Goal: Task Accomplishment & Management: Use online tool/utility

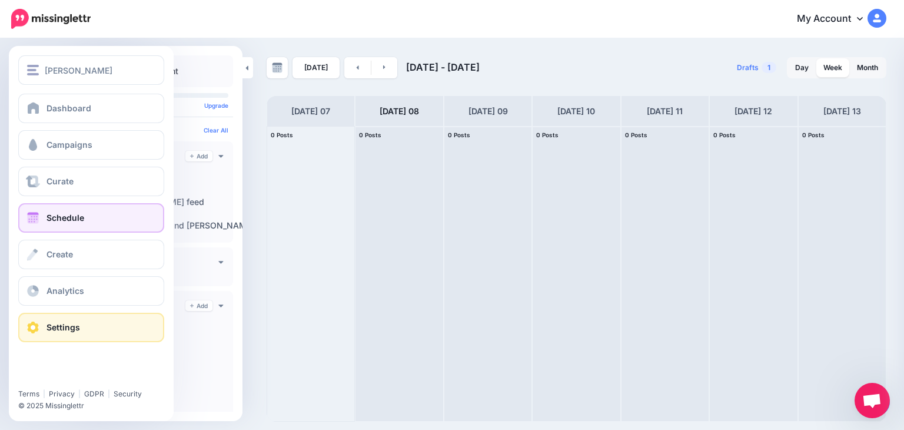
click at [73, 327] on span "Settings" at bounding box center [63, 327] width 34 height 10
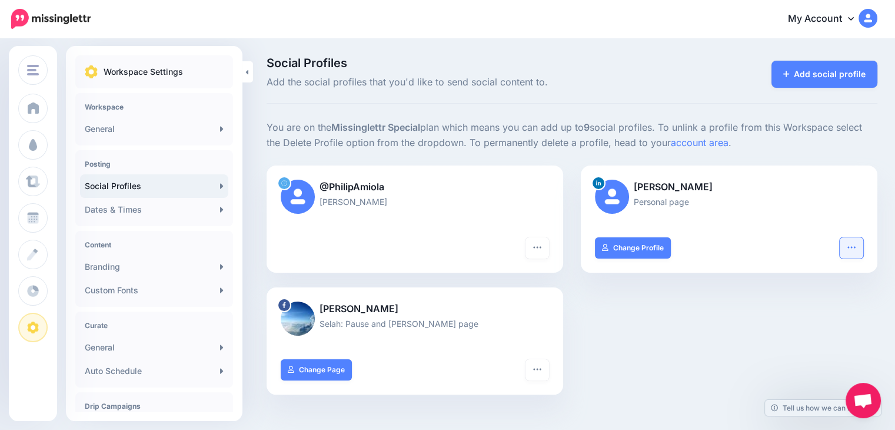
click at [854, 249] on button "button" at bounding box center [852, 247] width 24 height 21
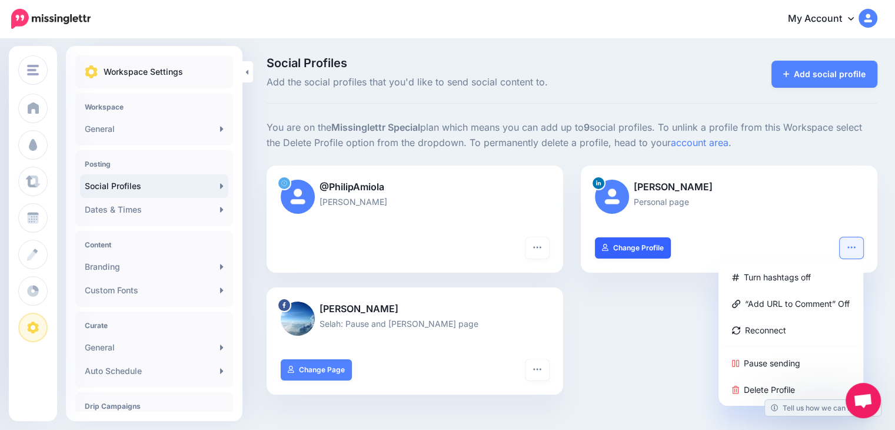
click at [626, 241] on link "Change Profile" at bounding box center [633, 247] width 76 height 21
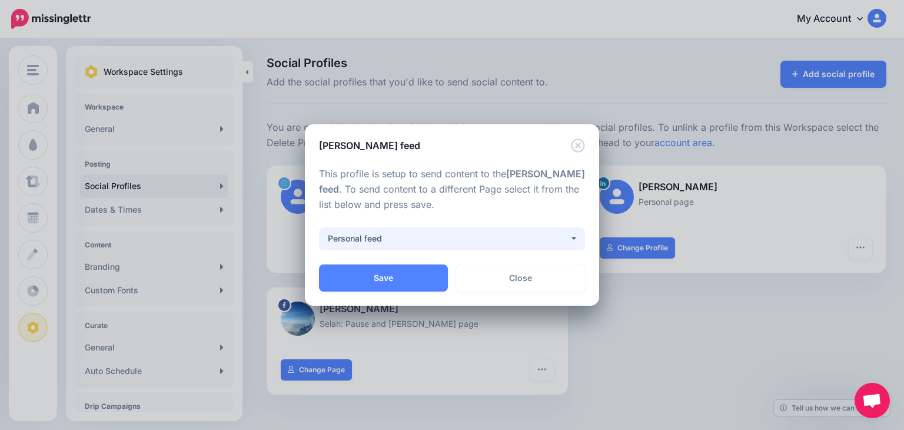
click at [499, 240] on div "Personal feed" at bounding box center [448, 238] width 241 height 14
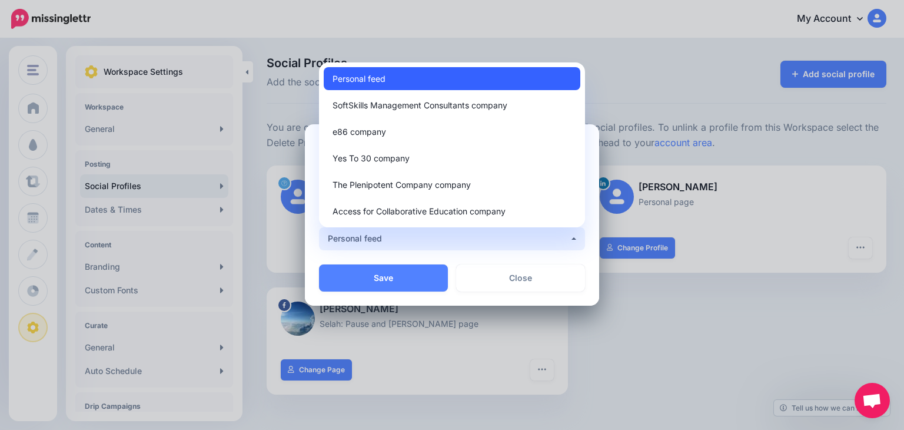
click at [405, 79] on link "Personal feed" at bounding box center [452, 78] width 257 height 23
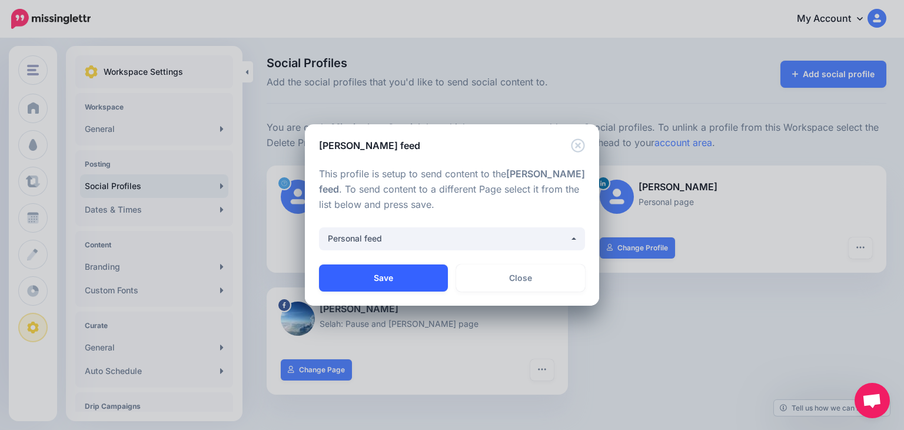
click at [399, 282] on button "Save" at bounding box center [383, 277] width 129 height 27
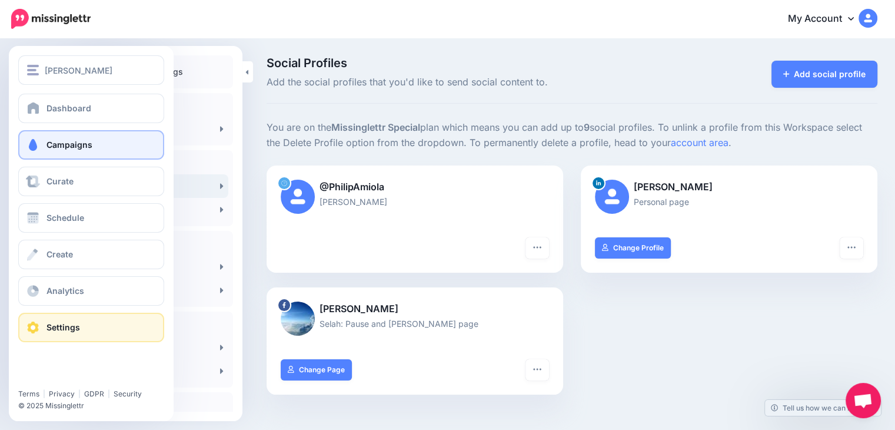
click at [62, 139] on span "Campaigns" at bounding box center [69, 144] width 46 height 10
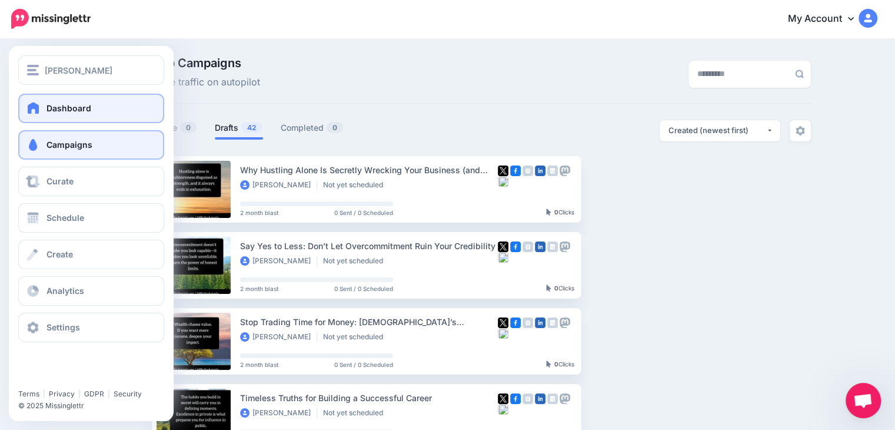
click at [50, 108] on span "Dashboard" at bounding box center [68, 108] width 45 height 10
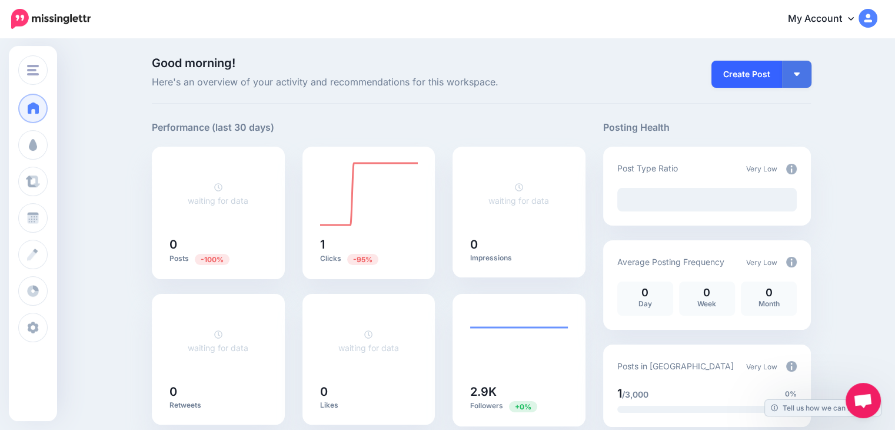
click at [739, 77] on link "Create Post" at bounding box center [746, 74] width 71 height 27
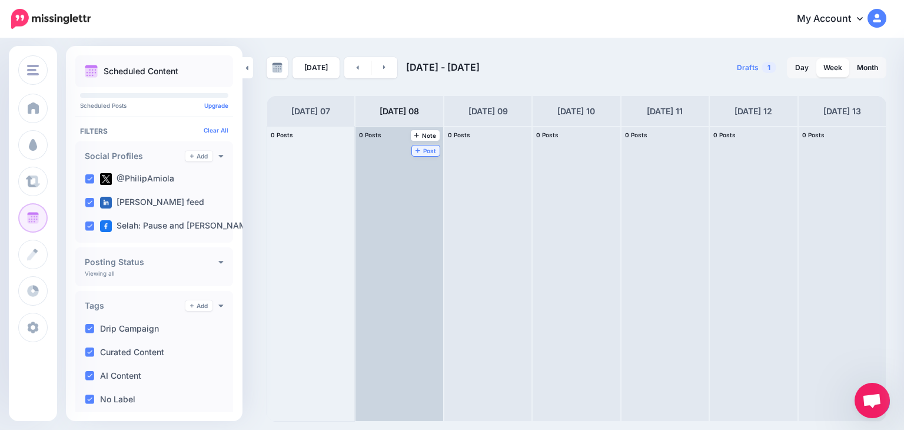
click at [415, 148] on span "Post" at bounding box center [425, 151] width 21 height 6
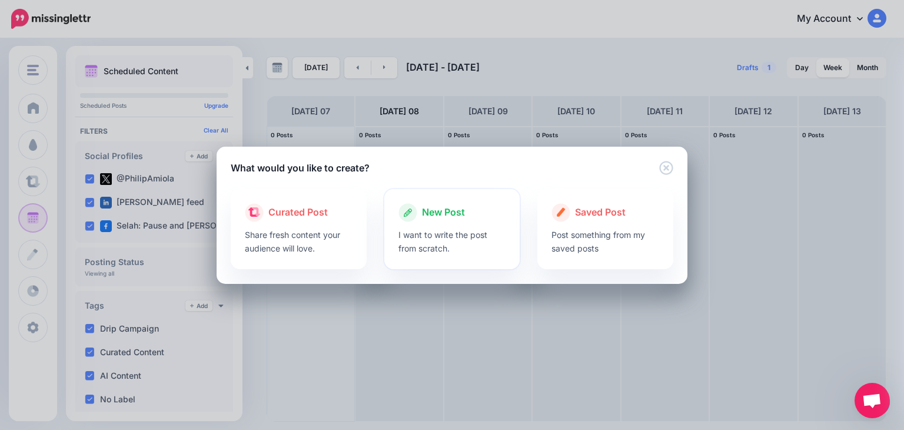
click at [440, 223] on div at bounding box center [452, 225] width 108 height 6
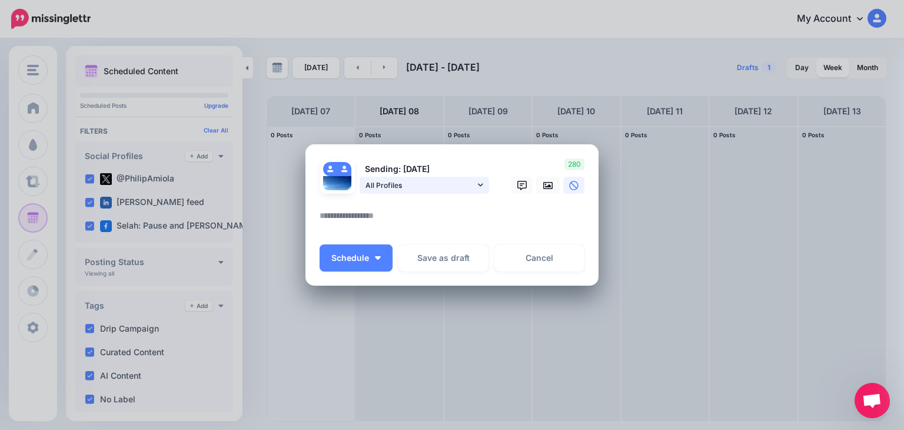
click at [421, 189] on span "All Profiles" at bounding box center [419, 185] width 109 height 12
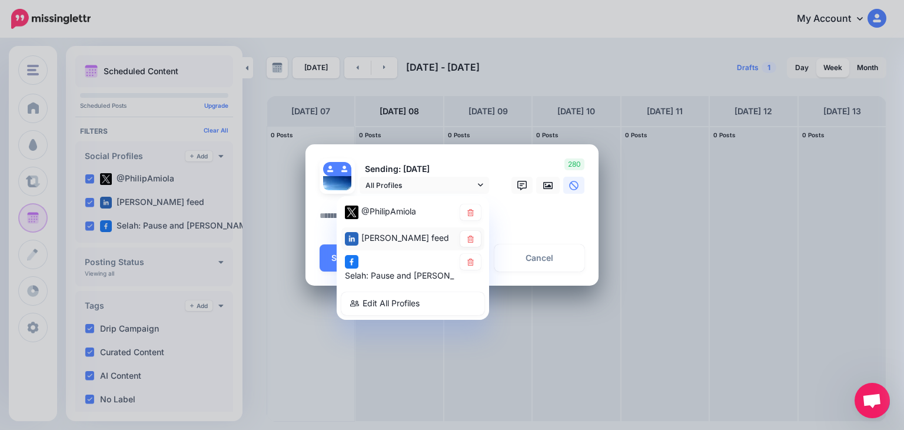
click at [397, 238] on span "Philip Amiola feed" at bounding box center [405, 237] width 88 height 10
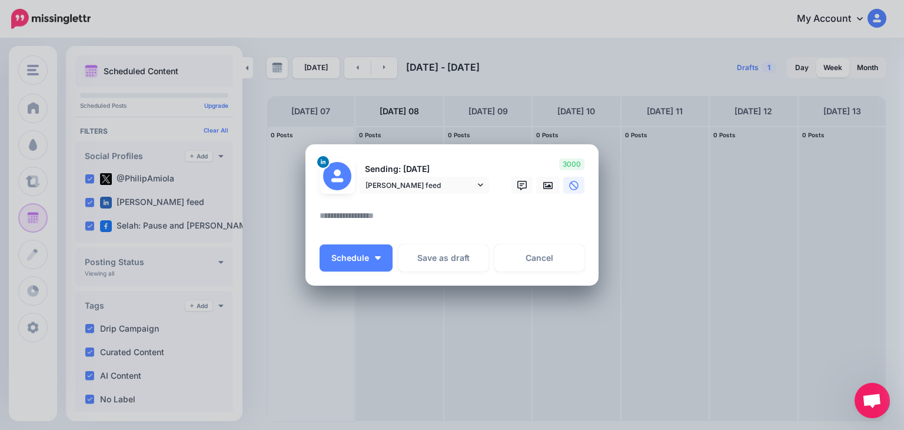
click at [368, 227] on textarea at bounding box center [455, 219] width 271 height 23
click at [372, 215] on textarea at bounding box center [455, 219] width 271 height 23
click at [377, 212] on textarea at bounding box center [455, 219] width 271 height 23
paste textarea "**********"
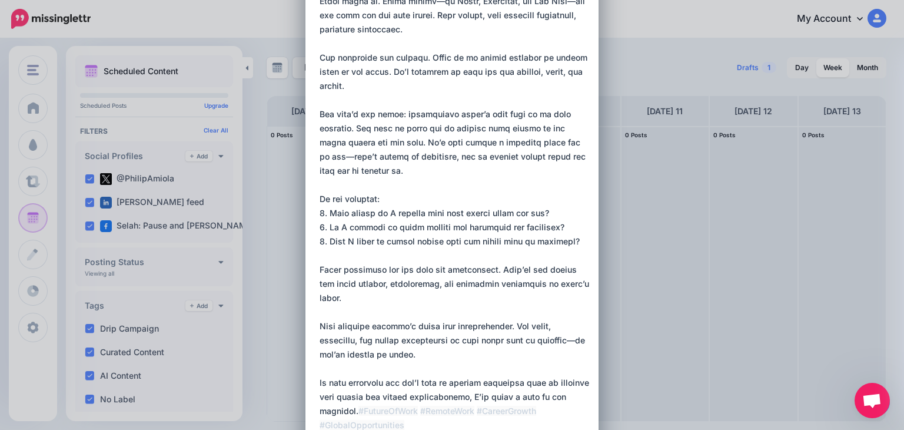
click at [395, 194] on textarea at bounding box center [455, 227] width 271 height 523
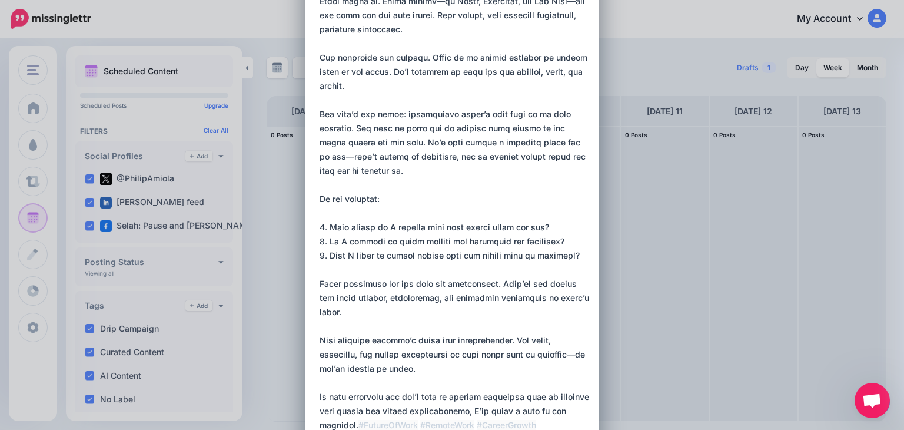
type textarea "**********"
click at [439, 279] on textarea at bounding box center [455, 234] width 271 height 537
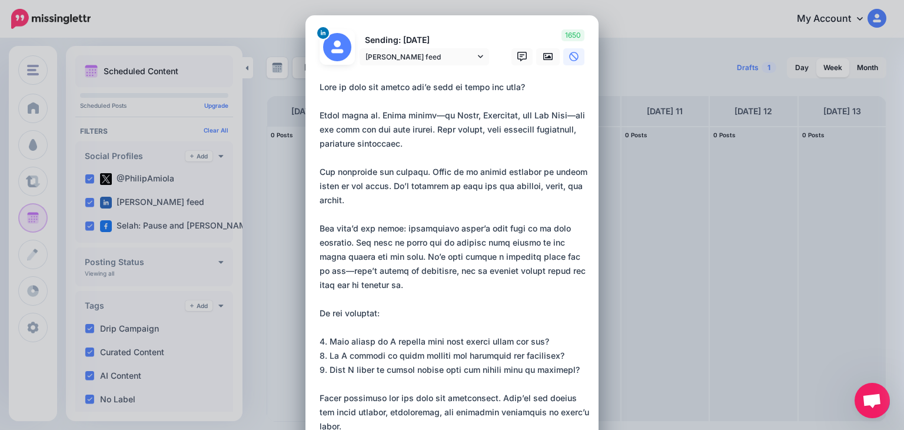
scroll to position [0, 0]
click at [548, 58] on icon at bounding box center [547, 57] width 9 height 7
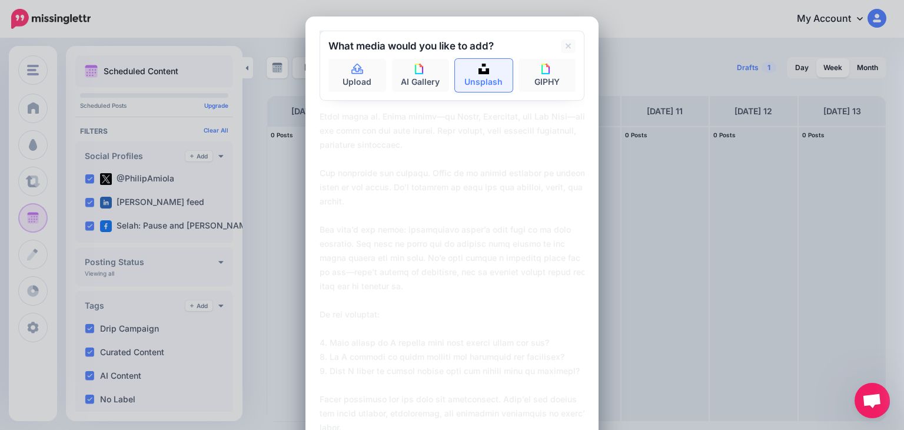
click at [483, 71] on img at bounding box center [483, 69] width 11 height 11
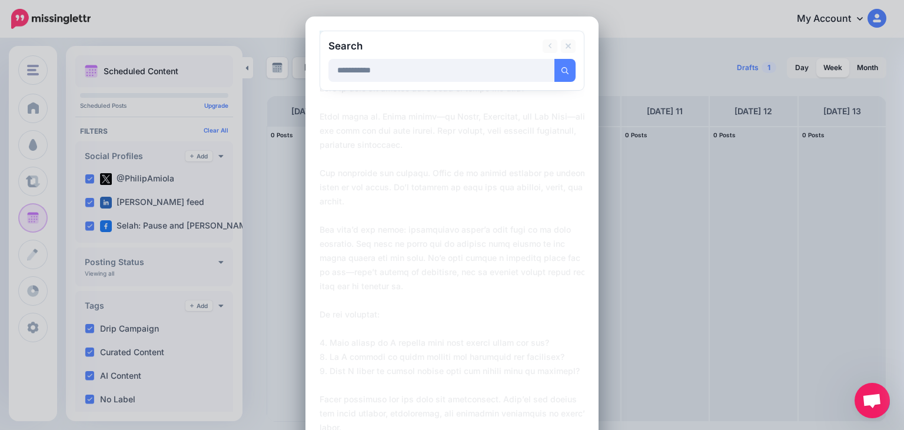
type input "**********"
click at [554, 59] on button "submit" at bounding box center [564, 70] width 21 height 23
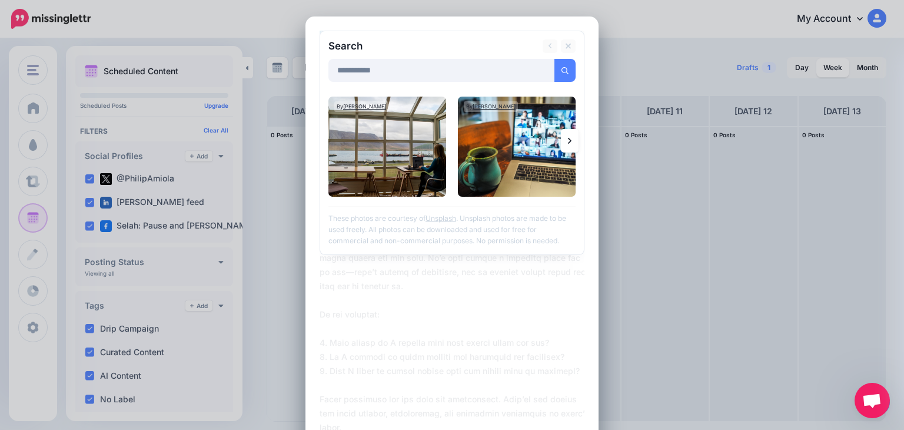
click at [568, 139] on icon at bounding box center [570, 140] width 4 height 9
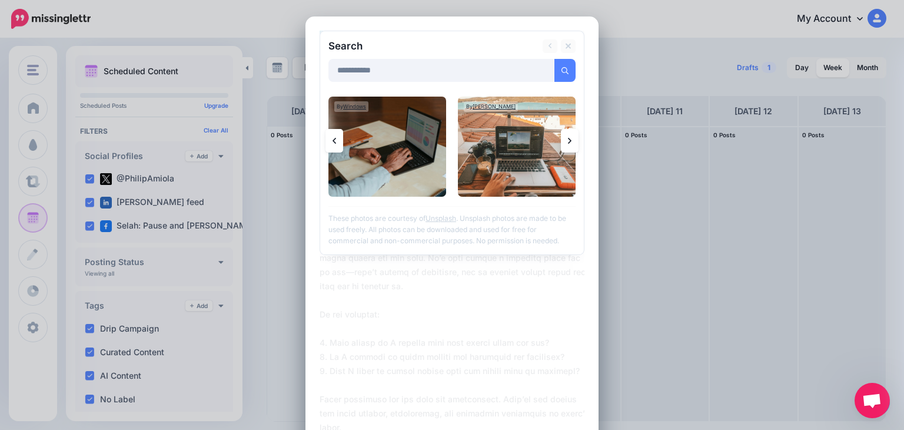
click at [568, 139] on icon at bounding box center [570, 140] width 4 height 9
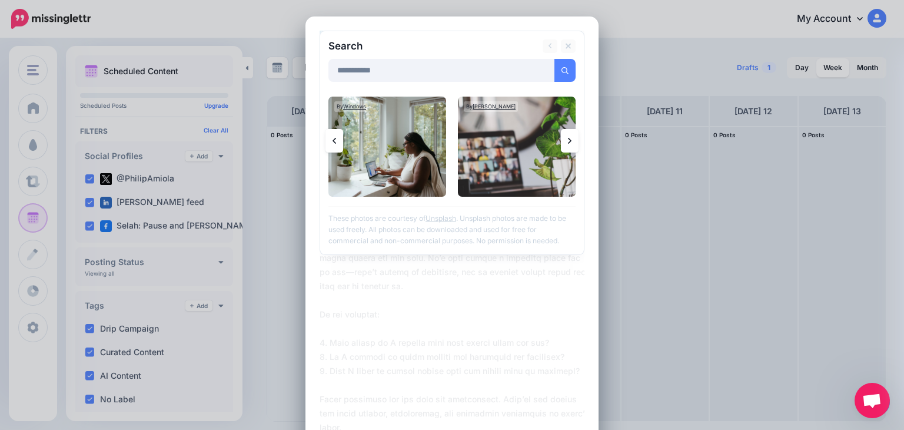
click at [568, 139] on icon at bounding box center [570, 140] width 4 height 9
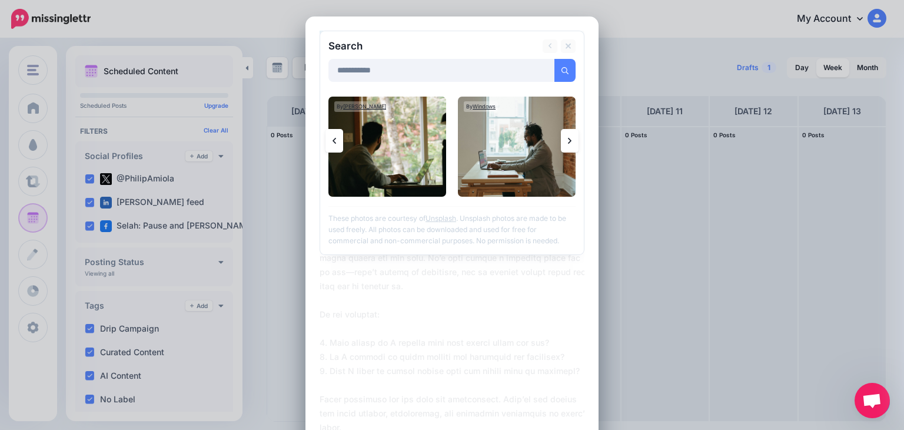
click at [568, 137] on icon at bounding box center [570, 140] width 4 height 9
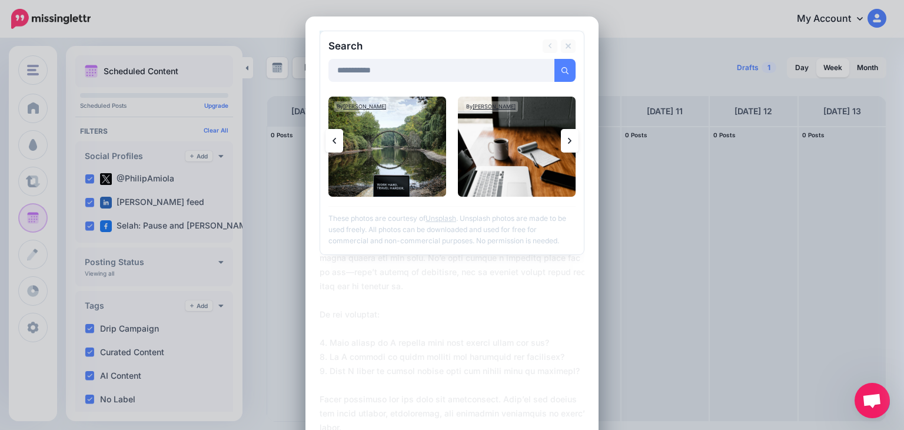
click at [332, 138] on icon at bounding box center [334, 140] width 4 height 9
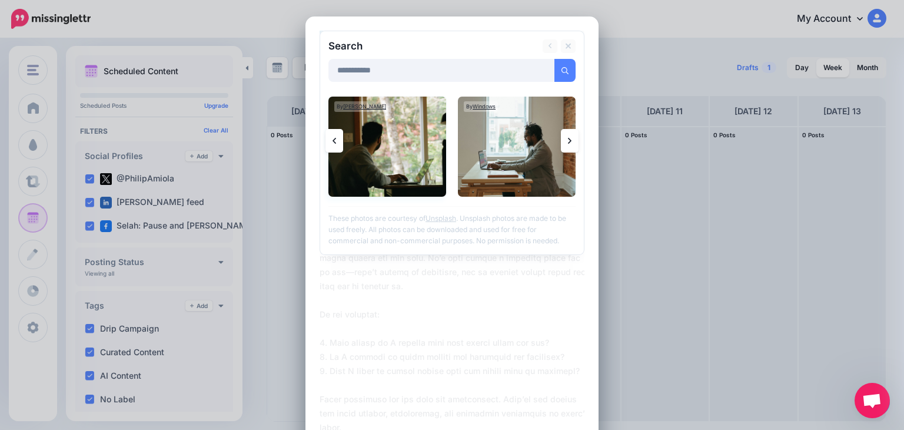
click at [389, 132] on img at bounding box center [387, 147] width 118 height 100
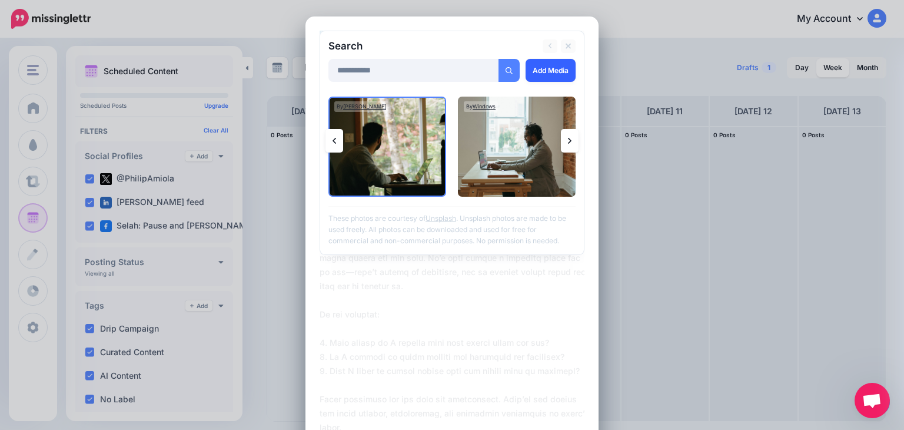
click at [539, 65] on link "Add Media" at bounding box center [550, 70] width 50 height 23
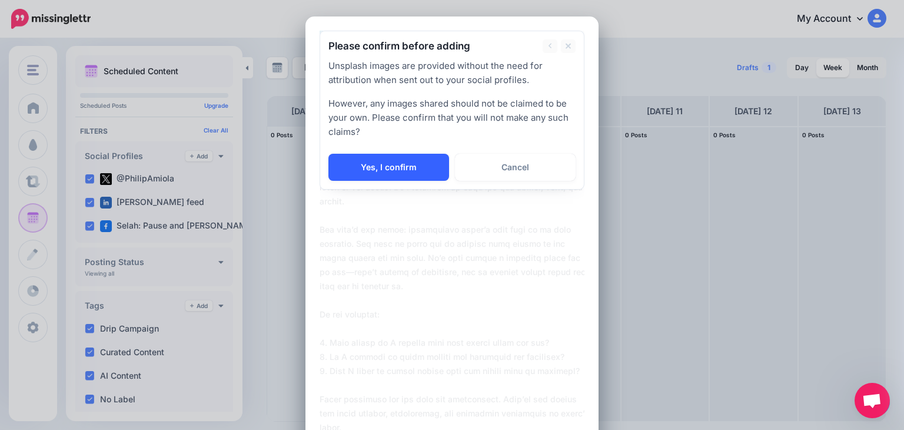
click at [384, 171] on link "Yes, I confirm" at bounding box center [388, 167] width 121 height 27
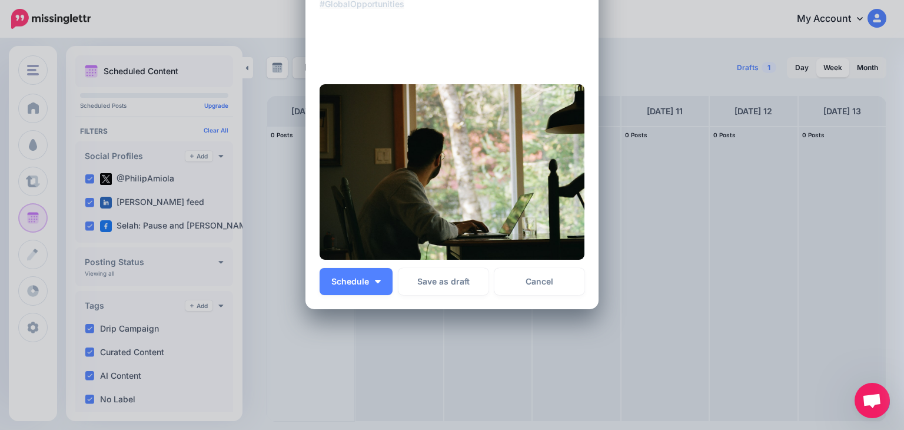
scroll to position [557, 0]
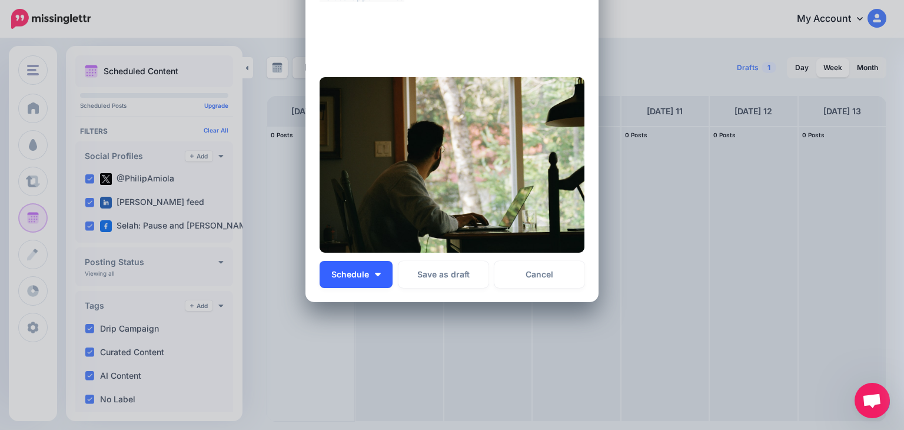
click at [370, 281] on button "Schedule" at bounding box center [356, 274] width 73 height 27
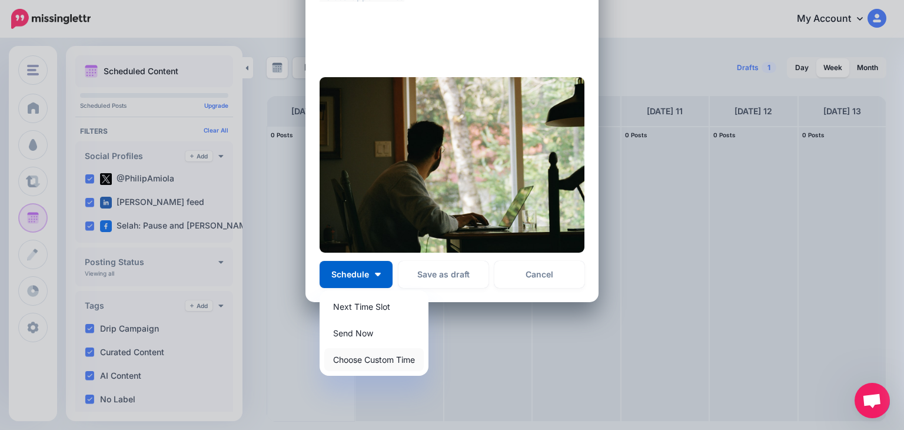
click at [360, 360] on link "Choose Custom Time" at bounding box center [373, 359] width 99 height 23
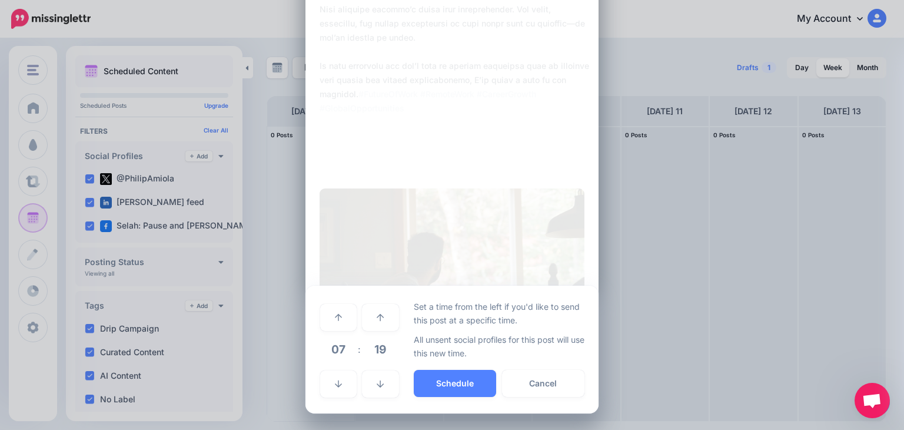
scroll to position [445, 0]
click at [336, 317] on icon at bounding box center [338, 318] width 7 height 8
click at [335, 318] on icon at bounding box center [338, 318] width 7 height 8
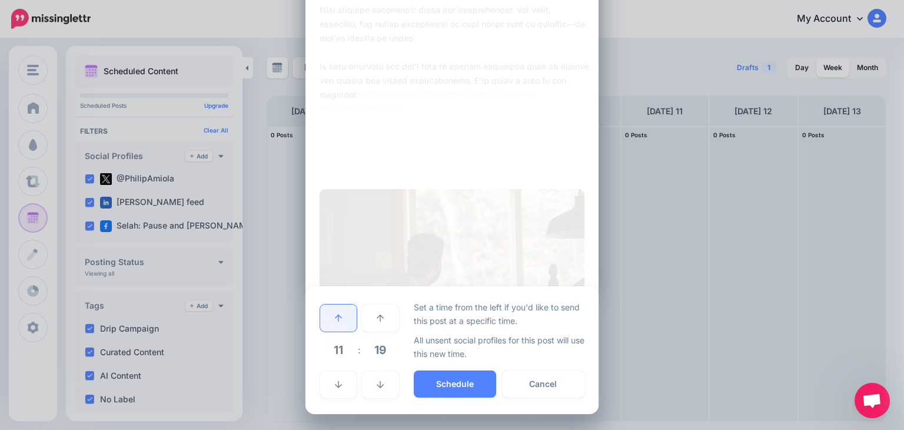
click at [335, 318] on icon at bounding box center [338, 318] width 7 height 8
click at [377, 381] on icon at bounding box center [380, 384] width 7 height 8
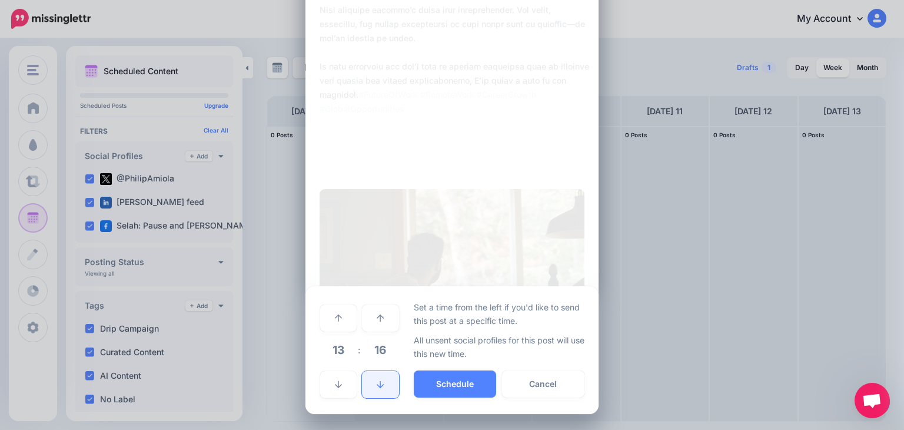
click at [377, 381] on icon at bounding box center [380, 384] width 7 height 8
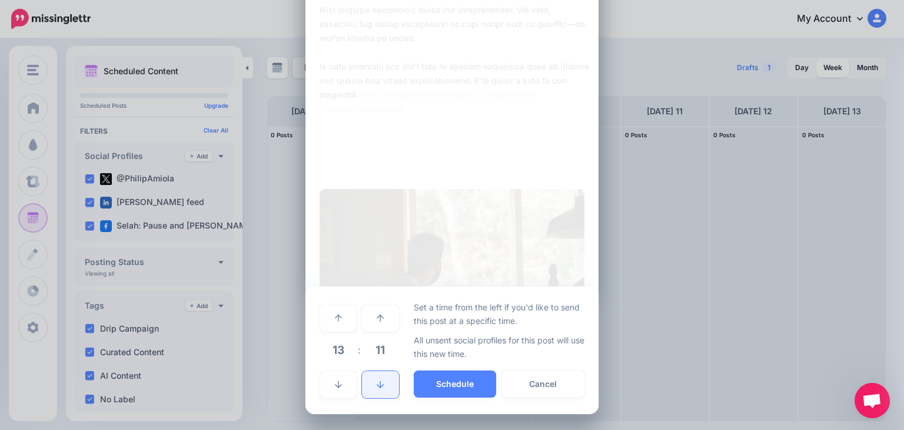
click at [377, 381] on icon at bounding box center [380, 384] width 7 height 8
click at [377, 315] on icon at bounding box center [380, 318] width 7 height 8
click at [441, 388] on button "Schedule" at bounding box center [455, 383] width 82 height 27
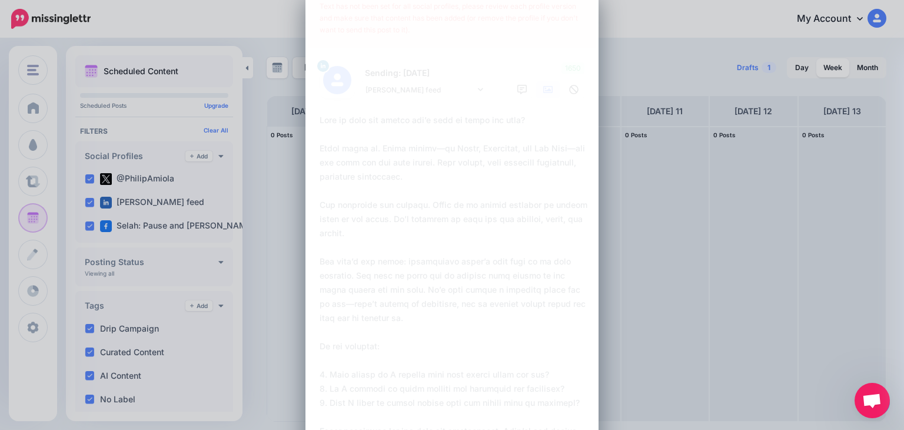
scroll to position [0, 0]
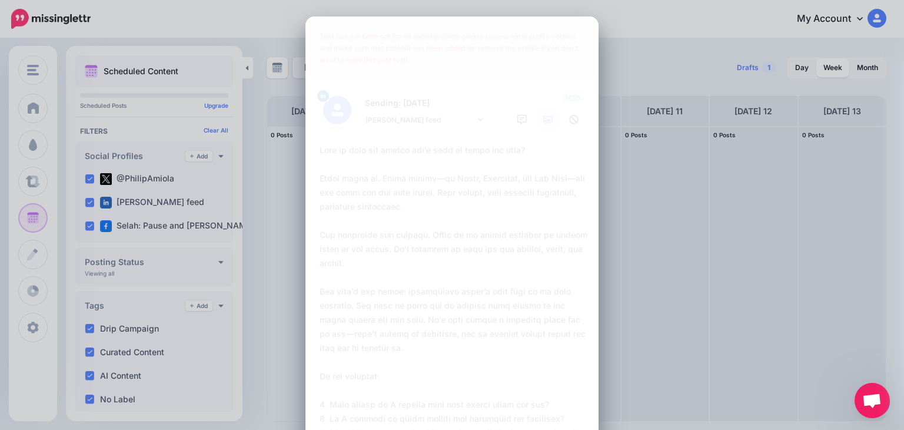
click at [464, 34] on div "Text has not been set for all social profiles, please review each profile versi…" at bounding box center [452, 48] width 288 height 59
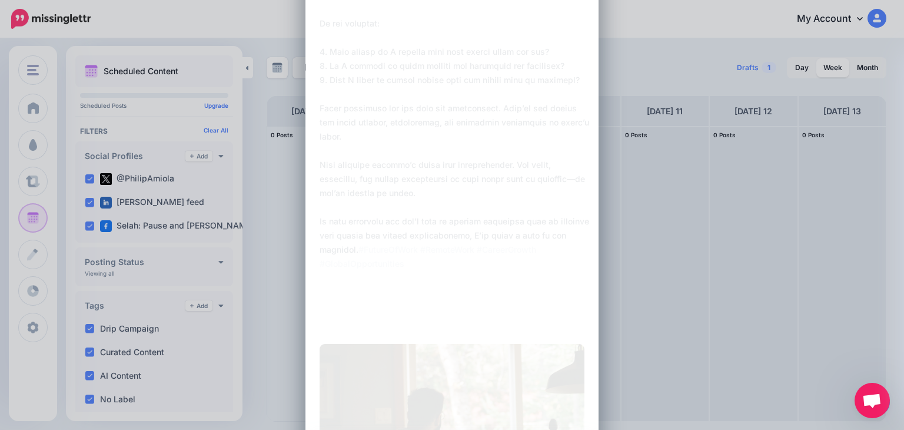
scroll to position [508, 0]
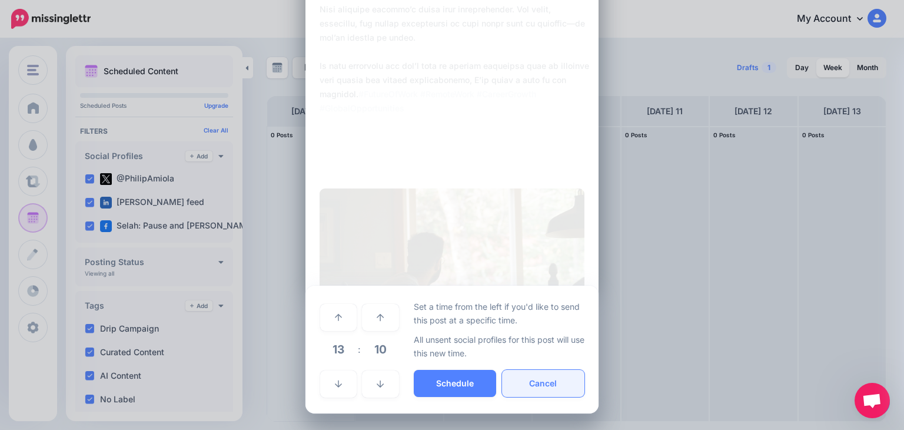
click at [540, 380] on button "Cancel" at bounding box center [543, 383] width 82 height 27
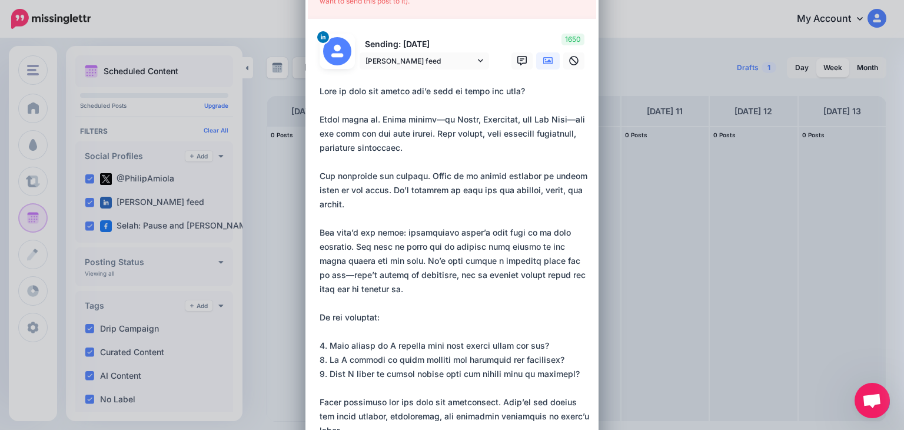
scroll to position [0, 0]
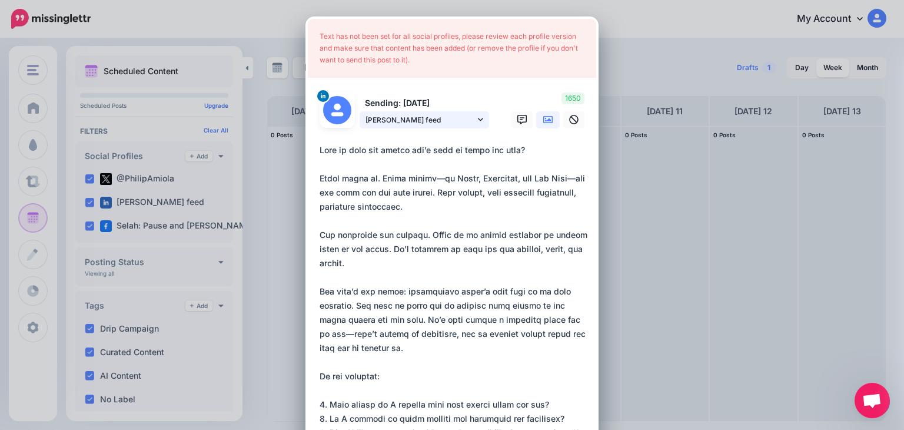
click at [433, 123] on span "Philip Amiola feed" at bounding box center [419, 120] width 109 height 12
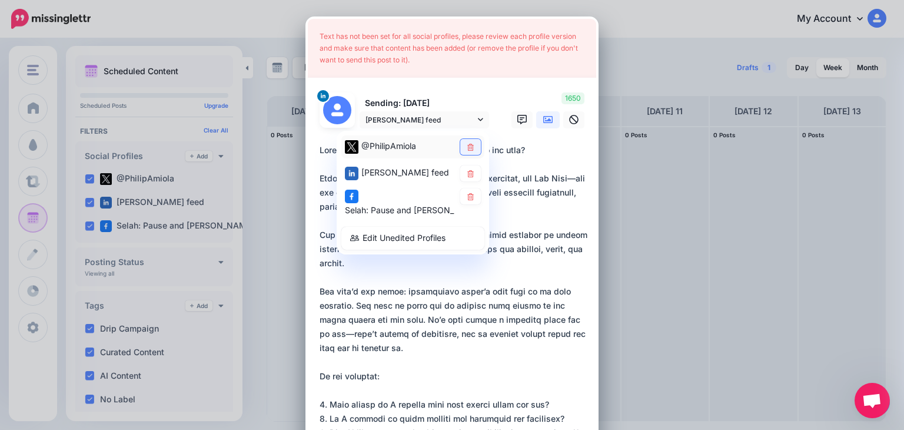
click at [467, 147] on icon at bounding box center [470, 146] width 6 height 7
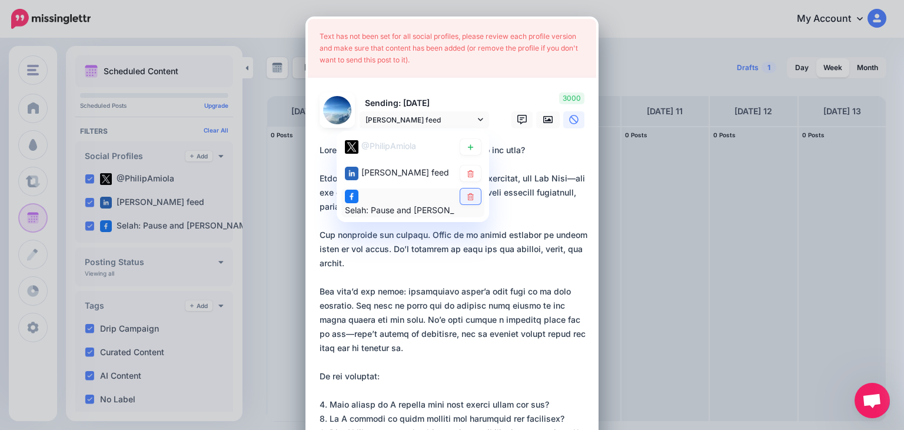
click at [468, 197] on icon at bounding box center [470, 195] width 6 height 7
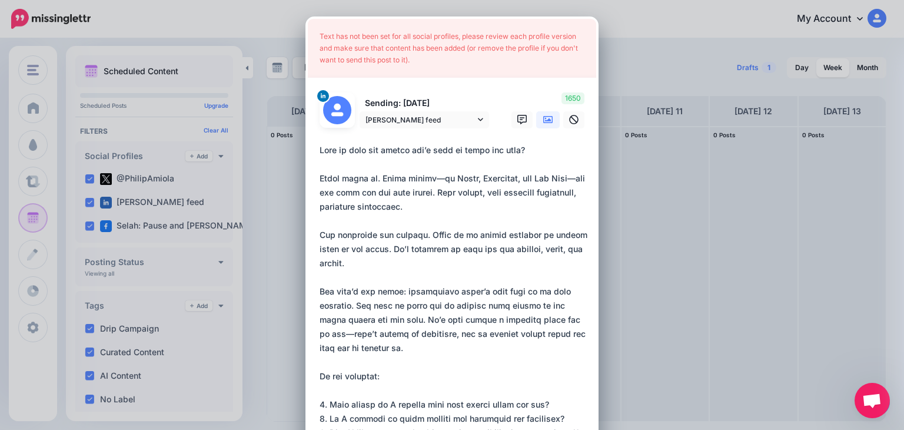
click at [388, 184] on textarea at bounding box center [455, 411] width 271 height 537
click at [461, 114] on span "Philip Amiola feed" at bounding box center [419, 120] width 109 height 12
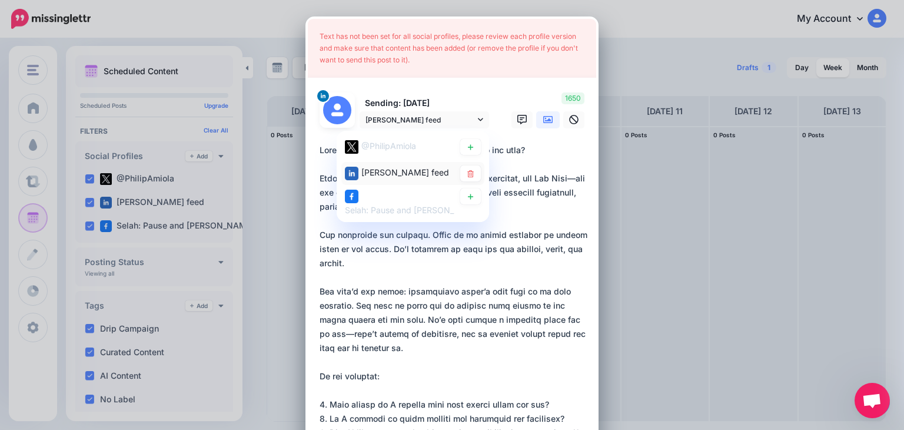
click at [417, 175] on span "Philip Amiola feed" at bounding box center [405, 172] width 88 height 10
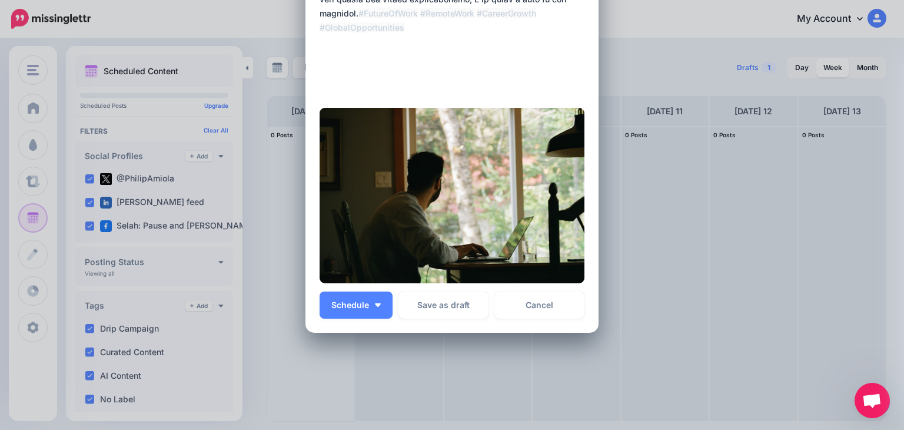
scroll to position [592, 0]
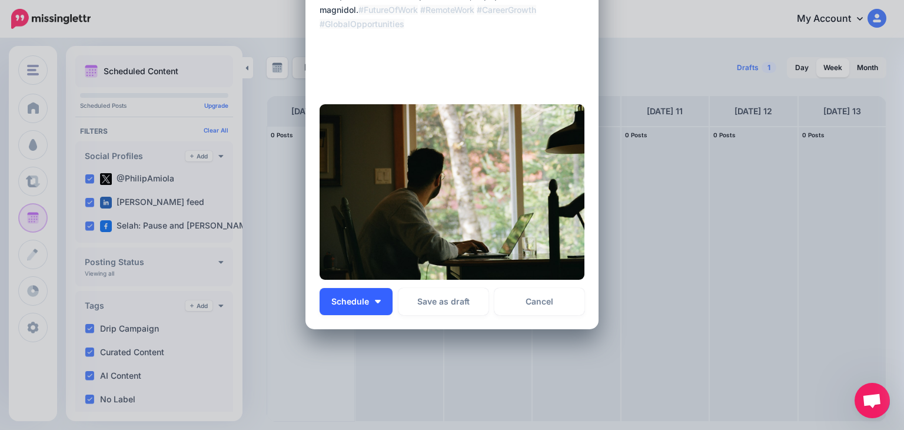
click at [340, 304] on span "Schedule" at bounding box center [350, 301] width 38 height 8
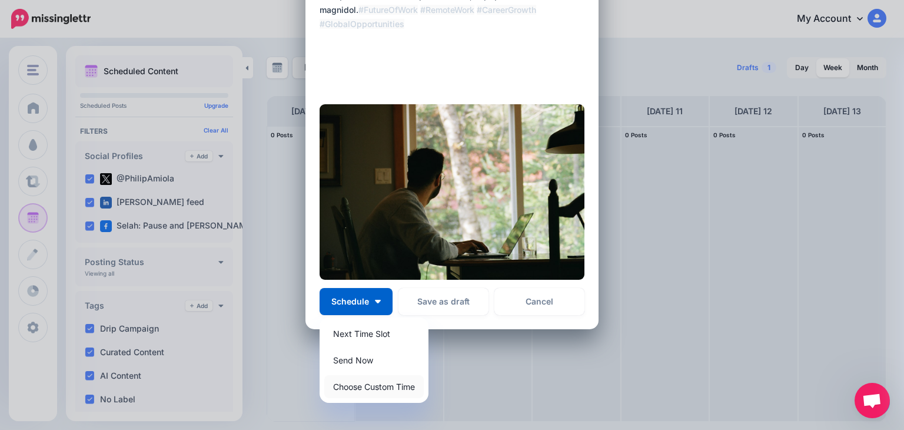
click at [362, 390] on link "Choose Custom Time" at bounding box center [373, 386] width 99 height 23
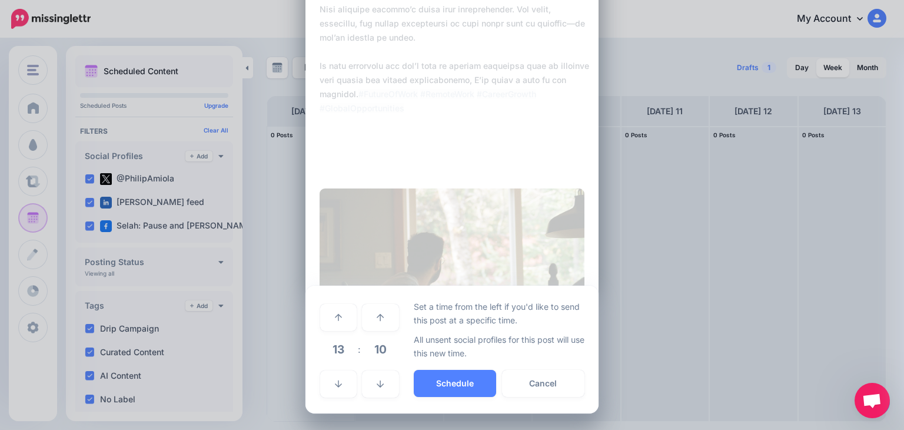
scroll to position [508, 0]
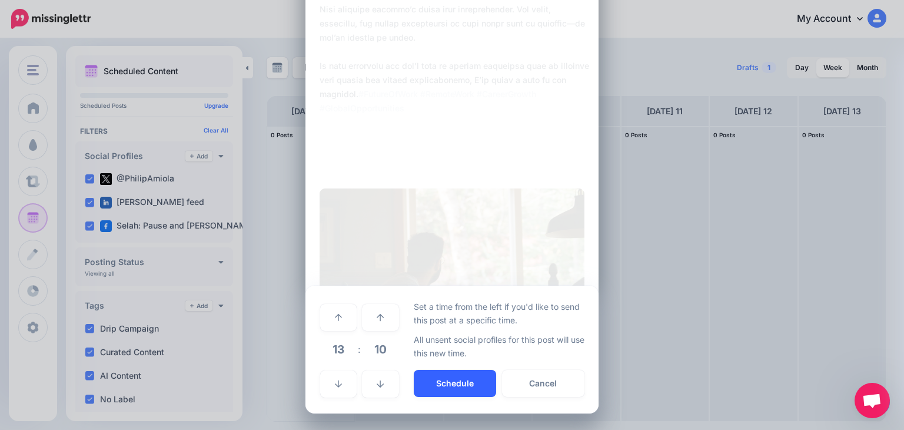
click at [438, 380] on button "Schedule" at bounding box center [455, 383] width 82 height 27
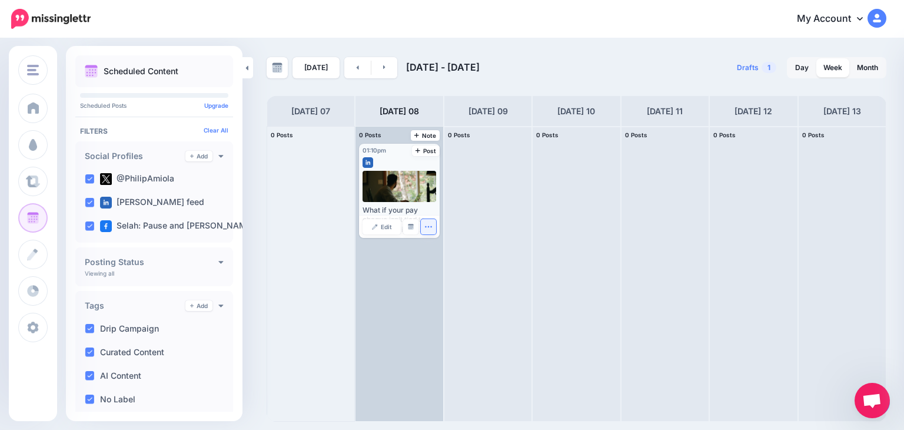
click at [428, 227] on icon "button" at bounding box center [428, 226] width 8 height 8
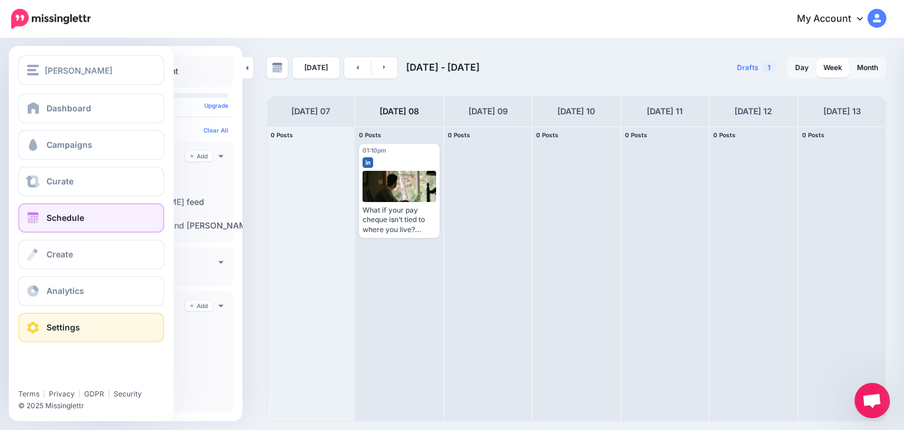
click at [64, 325] on span "Settings" at bounding box center [63, 327] width 34 height 10
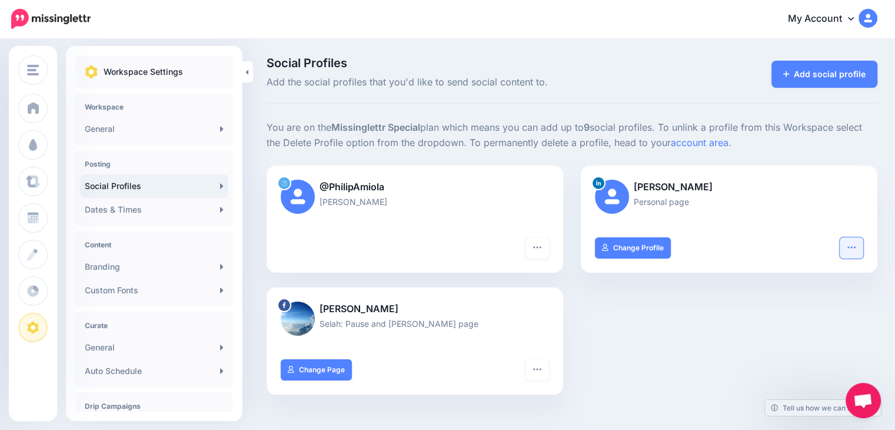
click at [863, 250] on button "button" at bounding box center [852, 247] width 24 height 21
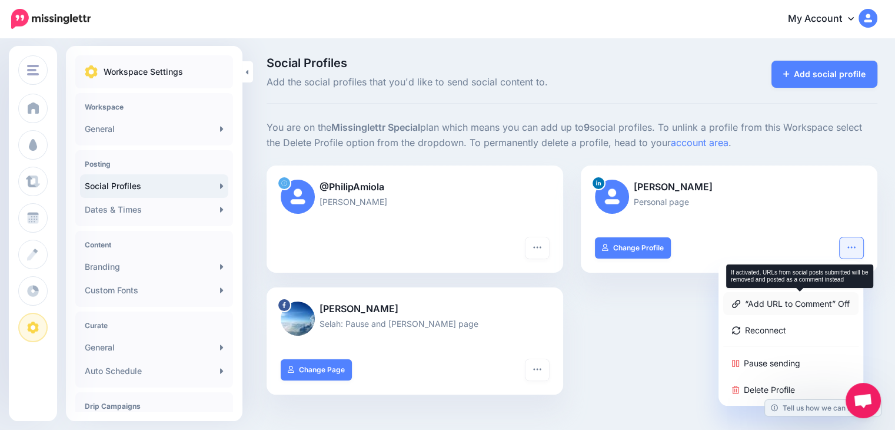
click at [765, 301] on link "“Add URL to Comment” Off" at bounding box center [790, 303] width 135 height 23
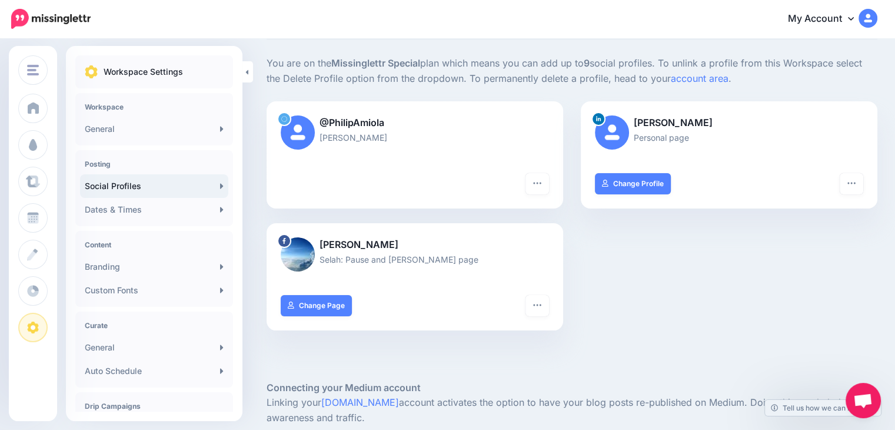
scroll to position [82, 0]
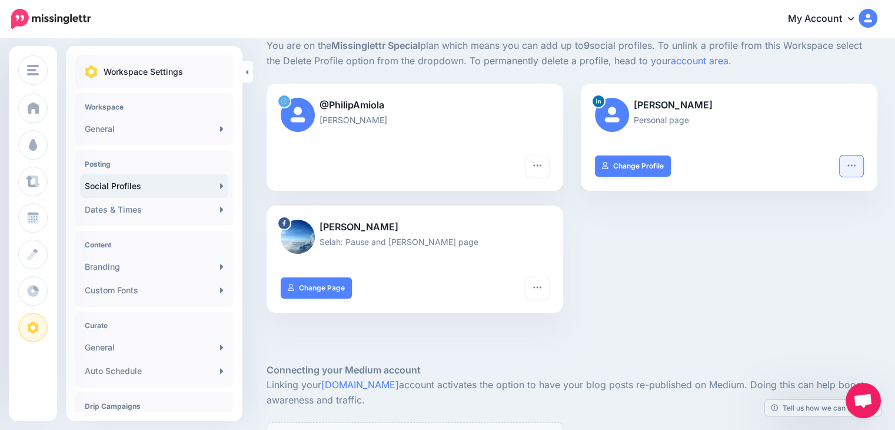
click at [856, 163] on icon "button" at bounding box center [851, 165] width 9 height 9
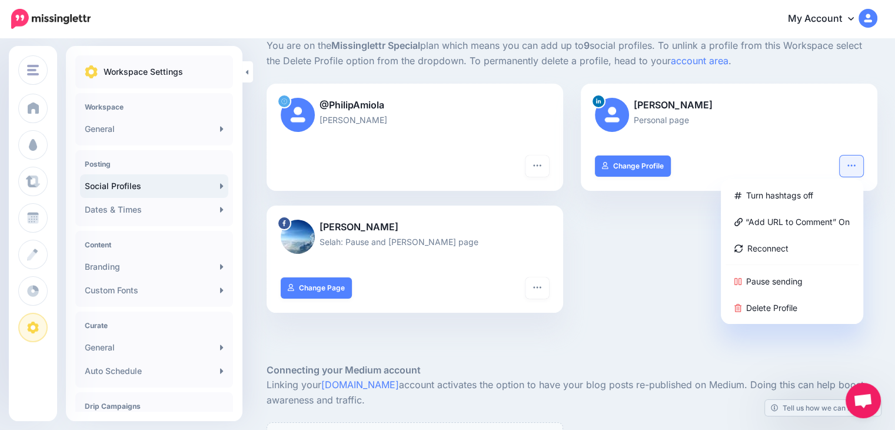
click at [99, 247] on h4 "Content" at bounding box center [154, 244] width 139 height 9
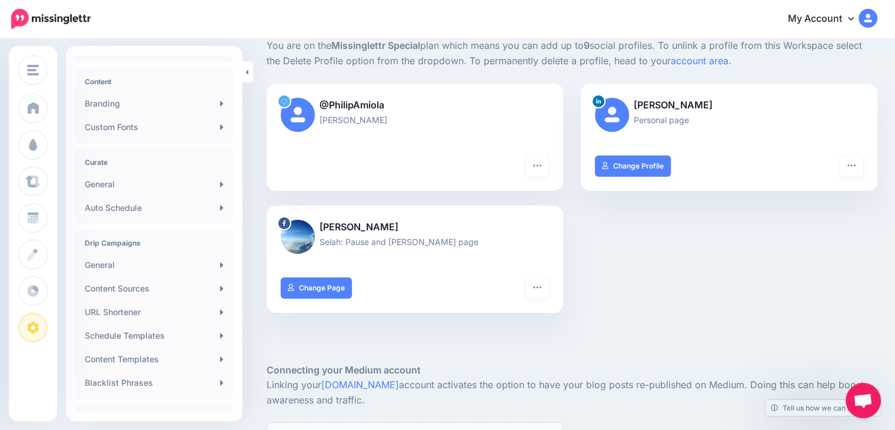
scroll to position [125, 0]
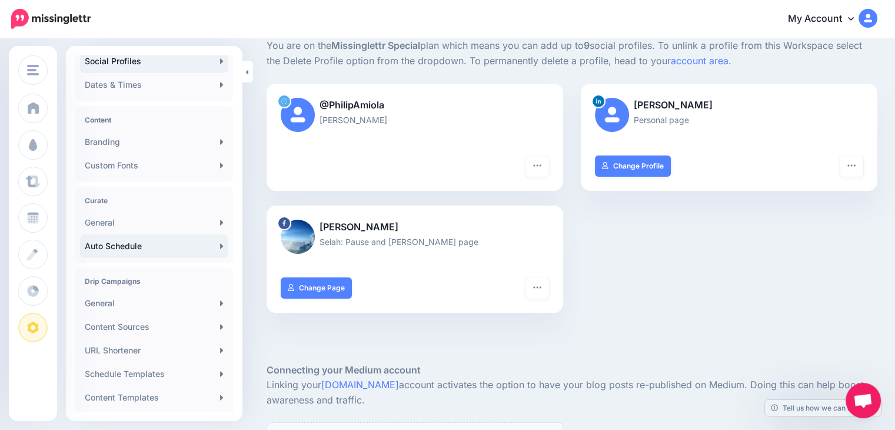
click at [220, 243] on icon at bounding box center [221, 245] width 3 height 5
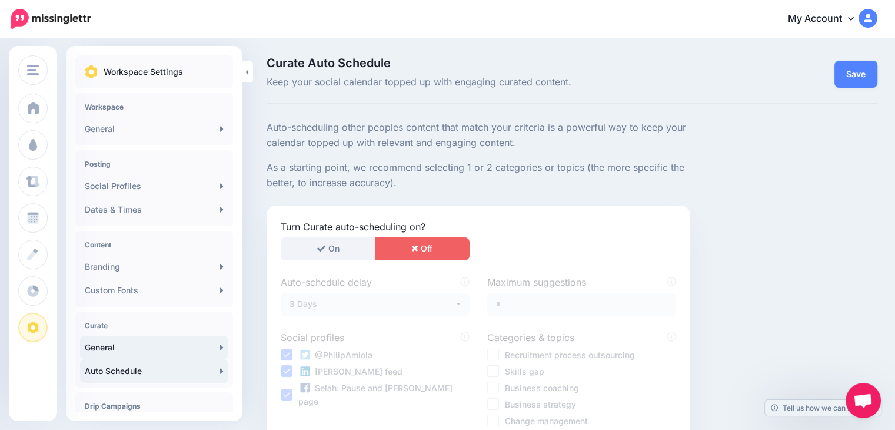
click at [220, 348] on icon at bounding box center [222, 346] width 4 height 9
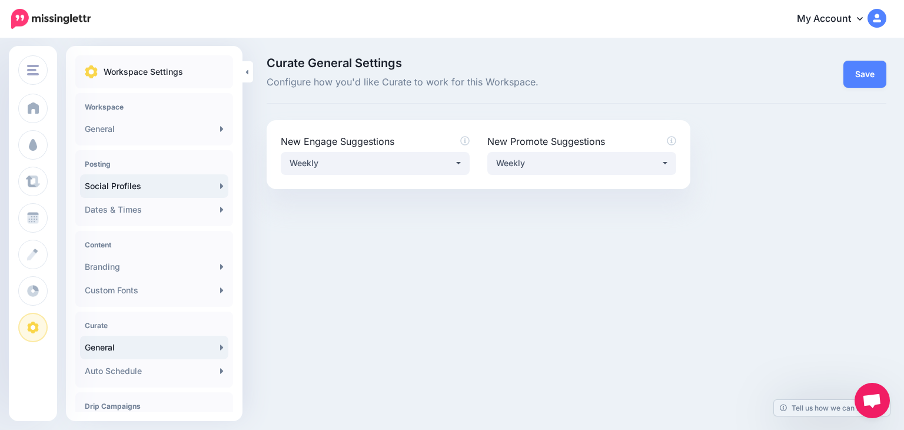
click at [209, 184] on link "Social Profiles" at bounding box center [154, 186] width 148 height 24
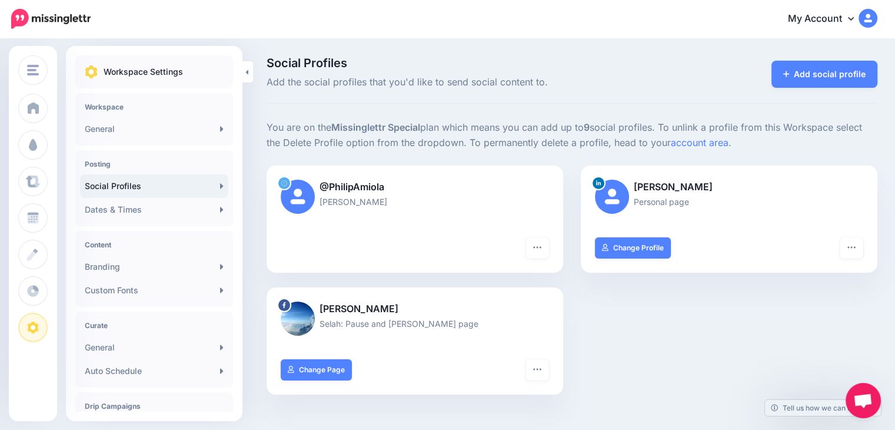
click at [688, 345] on div "@PhilipAmiola [PERSON_NAME] Turn hashtags off Reconnect Pause sending Delete Pr…" at bounding box center [572, 287] width 628 height 244
